Goal: Information Seeking & Learning: Learn about a topic

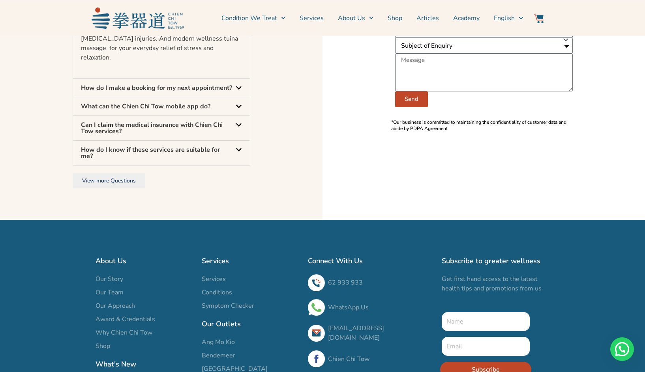
scroll to position [631, 0]
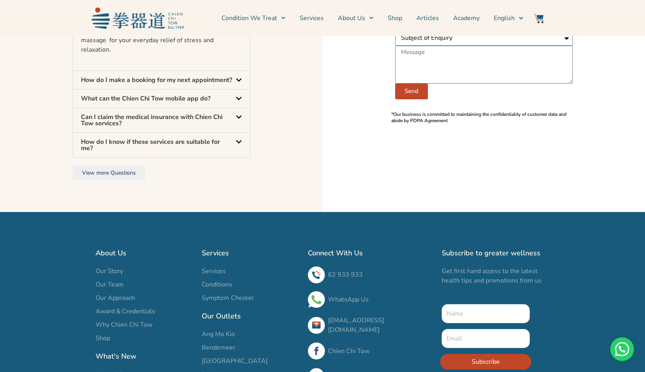
click at [185, 116] on link "Can I claim the medical insurance with Chien Chi Tow services?" at bounding box center [152, 120] width 142 height 15
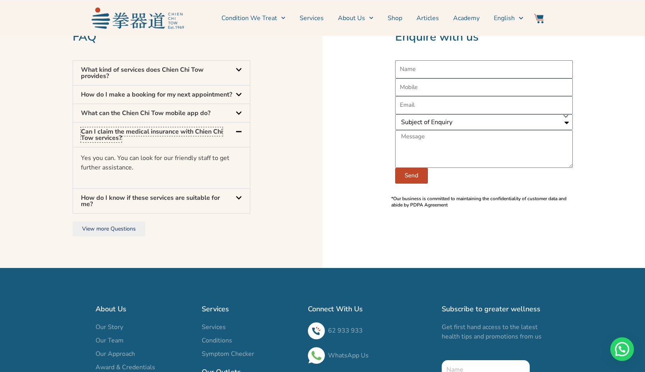
scroll to position [508, 0]
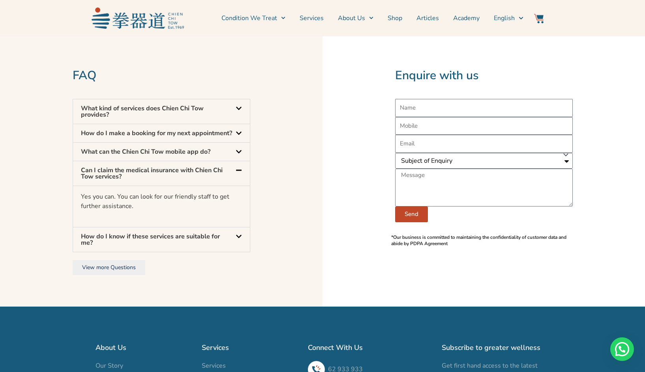
click at [195, 106] on div "What kind of services does Chien Chi Tow provides?" at bounding box center [161, 111] width 177 height 24
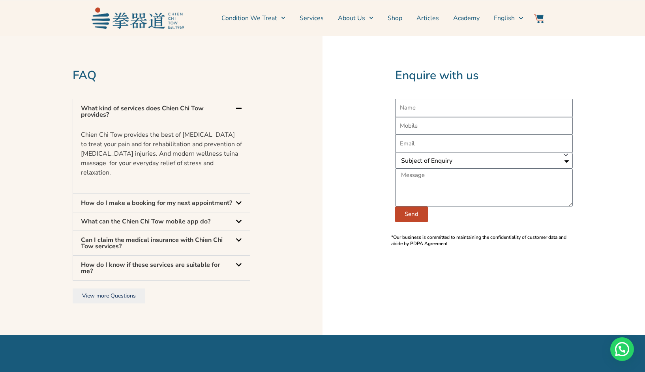
click at [217, 223] on div "What can the Chien Chi Tow mobile app do?" at bounding box center [161, 222] width 177 height 18
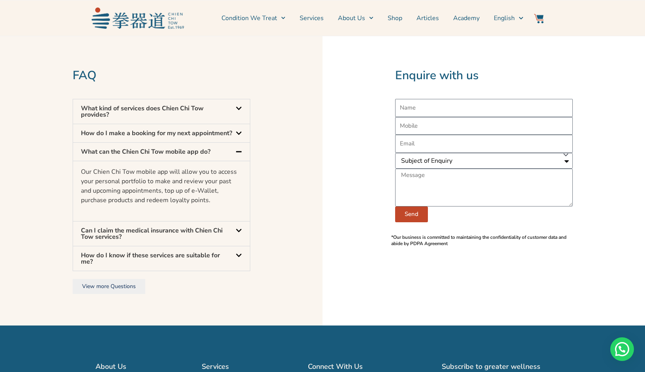
click at [232, 253] on span at bounding box center [236, 256] width 9 height 7
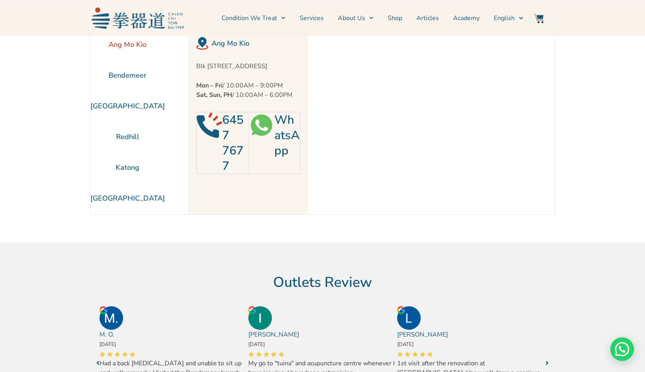
scroll to position [0, 0]
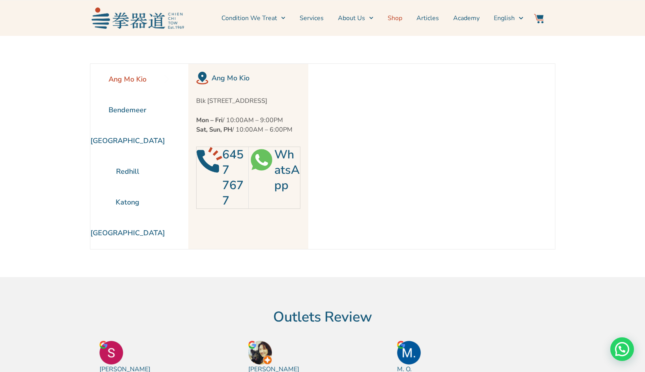
click at [400, 24] on link "Shop" at bounding box center [394, 18] width 15 height 20
